Goal: Task Accomplishment & Management: Use online tool/utility

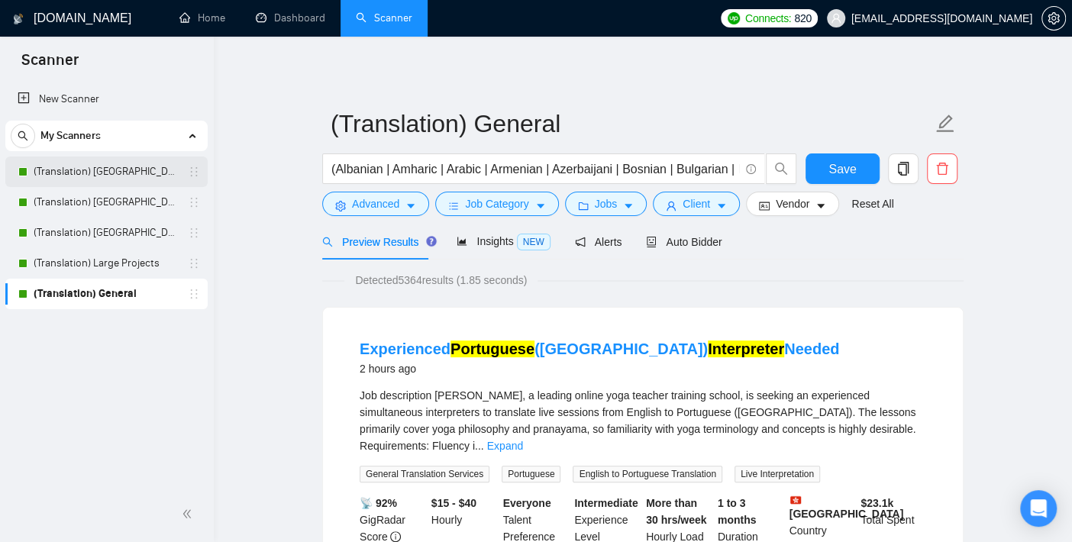
click at [119, 176] on link "(Translation) [GEOGRAPHIC_DATA]" at bounding box center [106, 172] width 145 height 31
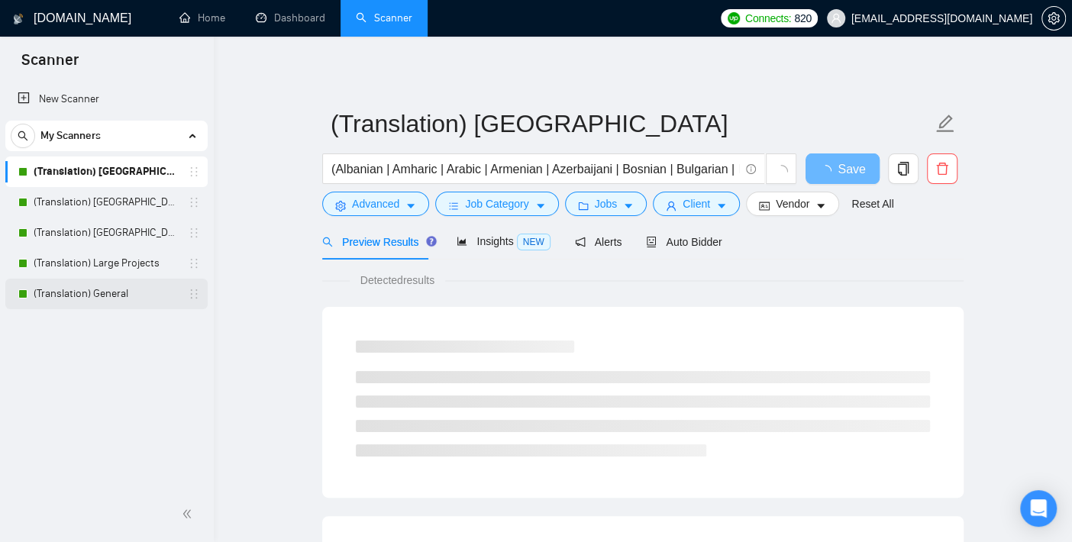
click at [111, 289] on link "(Translation) General" at bounding box center [106, 294] width 145 height 31
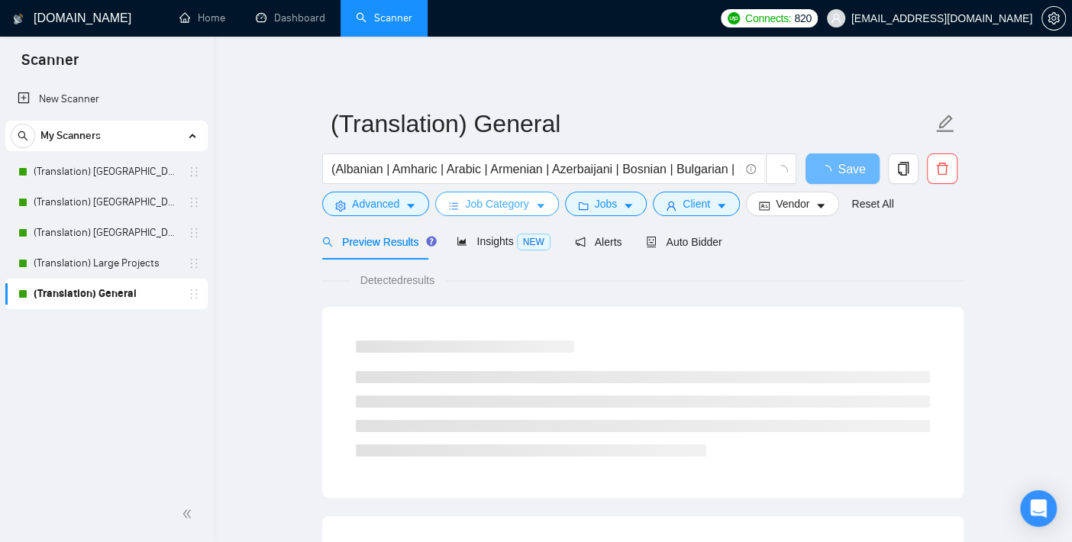
click at [480, 197] on span "Job Category" at bounding box center [496, 203] width 63 height 17
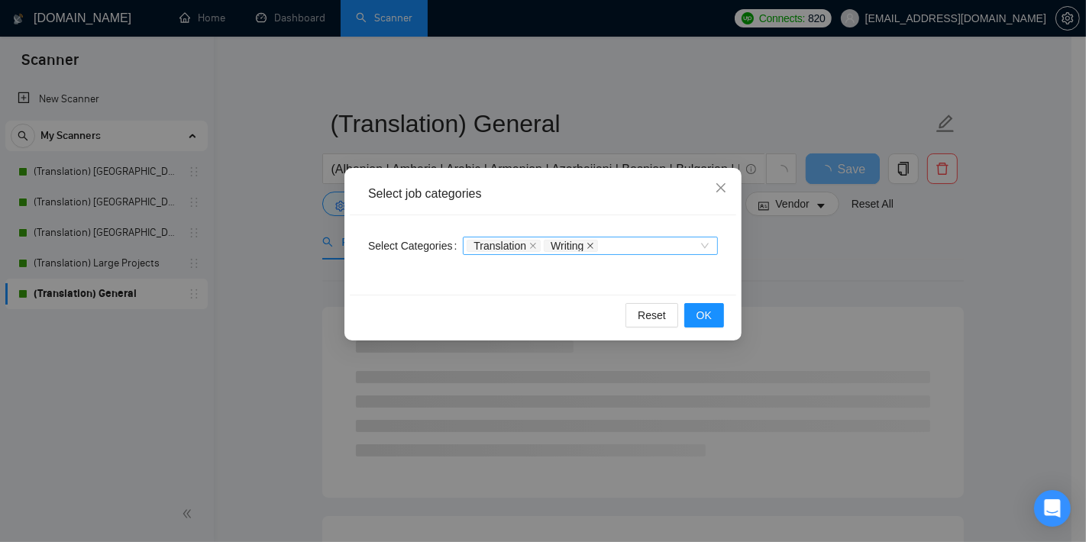
click at [588, 247] on icon "close" at bounding box center [591, 246] width 6 height 6
click at [588, 247] on div "Translation Writing" at bounding box center [583, 245] width 232 height 15
click at [730, 293] on div "Select Categories Translation" at bounding box center [543, 254] width 386 height 79
click at [707, 322] on span "OK" at bounding box center [703, 315] width 15 height 17
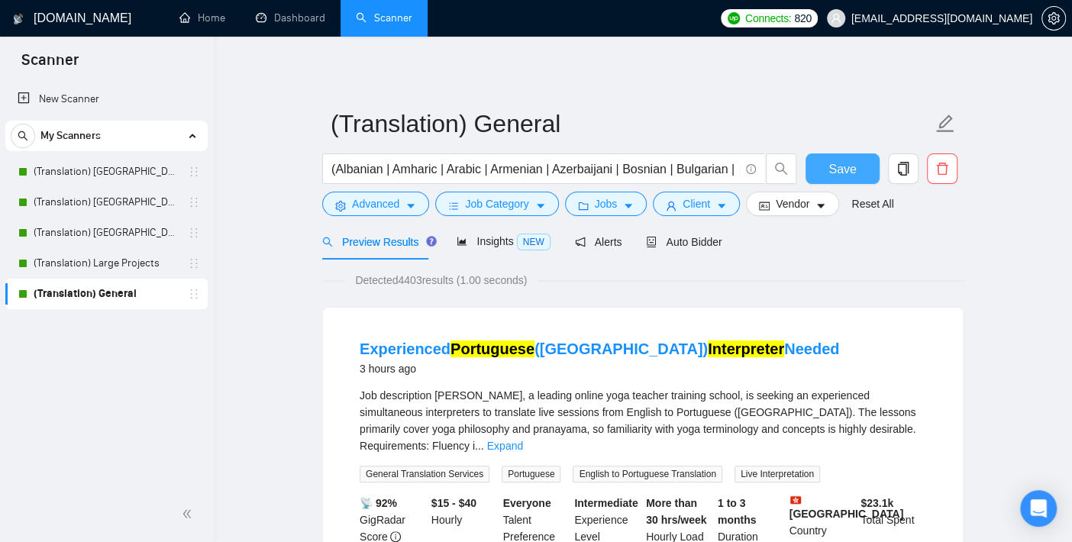
click at [856, 160] on button "Save" at bounding box center [843, 168] width 74 height 31
click at [137, 262] on link "(Translation) Large Projects" at bounding box center [106, 263] width 145 height 31
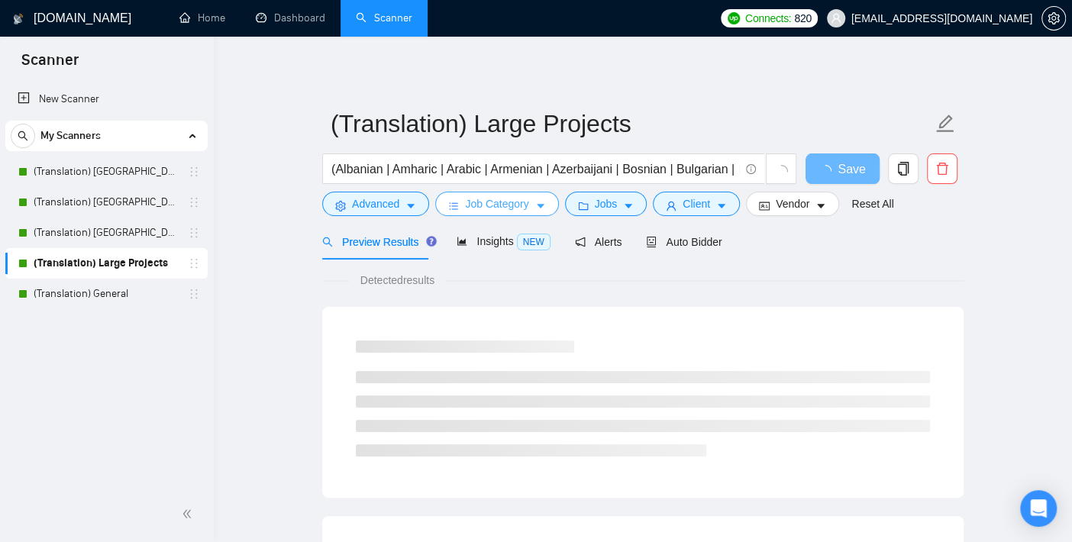
click at [471, 208] on span "Job Category" at bounding box center [496, 203] width 63 height 17
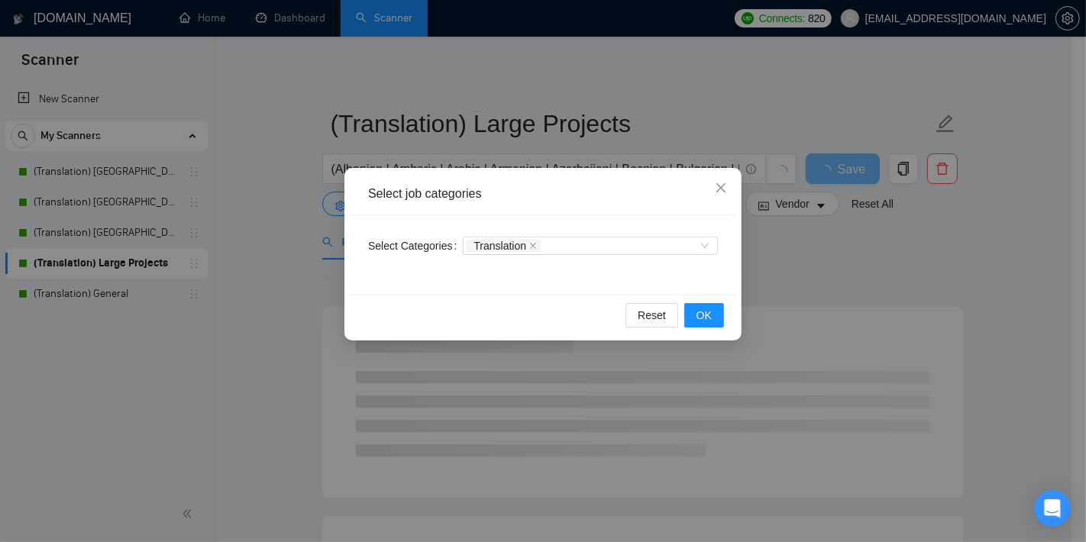
click at [305, 277] on div "Select job categories Select Categories Translation Reset OK" at bounding box center [543, 271] width 1086 height 542
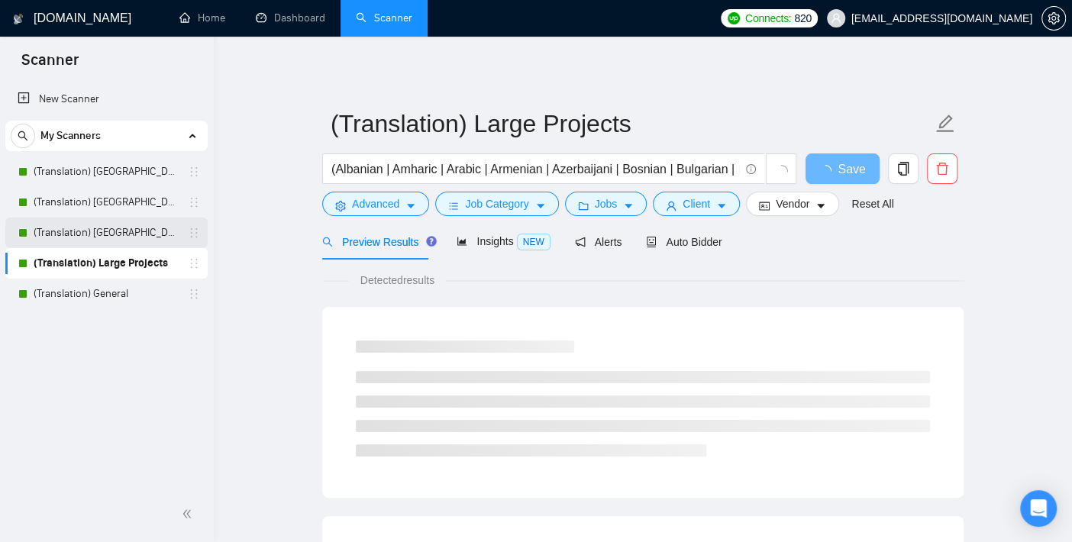
click at [89, 228] on link "(Translation) [GEOGRAPHIC_DATA]" at bounding box center [106, 233] width 145 height 31
